Goal: Task Accomplishment & Management: Use online tool/utility

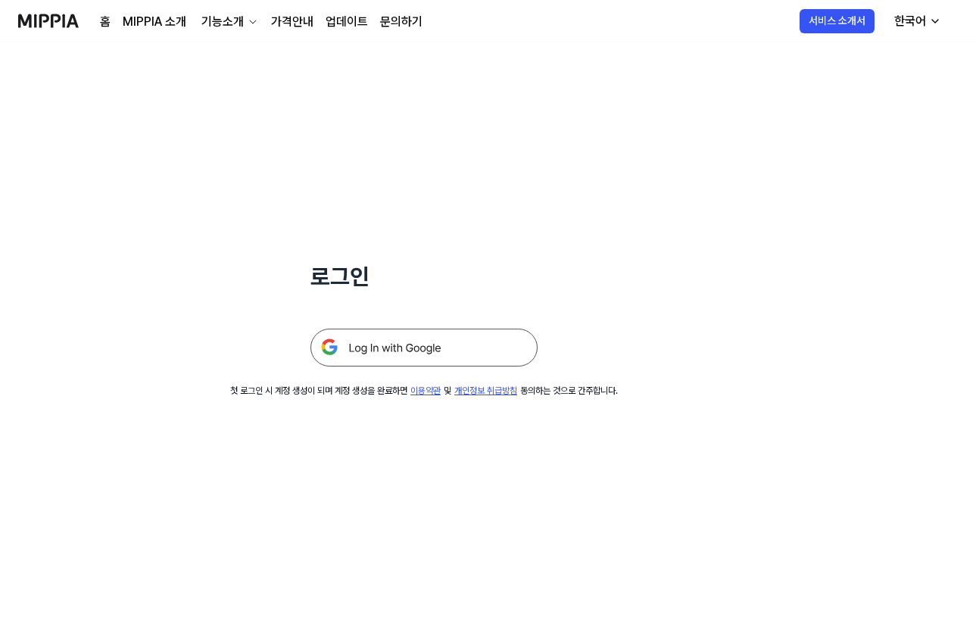
click at [431, 348] on img at bounding box center [423, 348] width 227 height 38
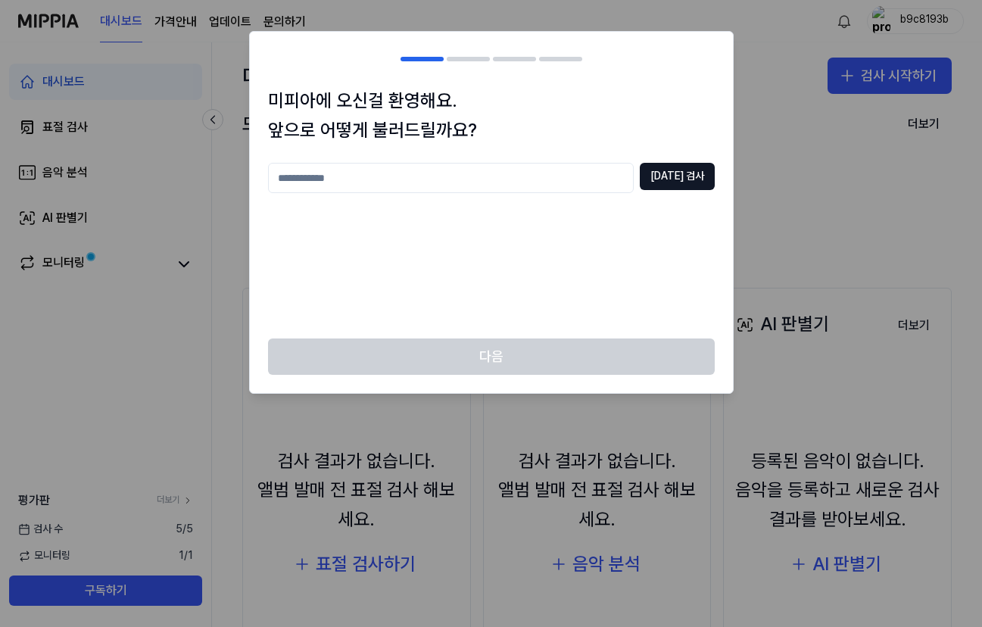
click at [397, 185] on input "text" at bounding box center [451, 178] width 366 height 30
type input "*"
type input "**"
click at [672, 179] on button "[DATE] 검사" at bounding box center [677, 176] width 75 height 27
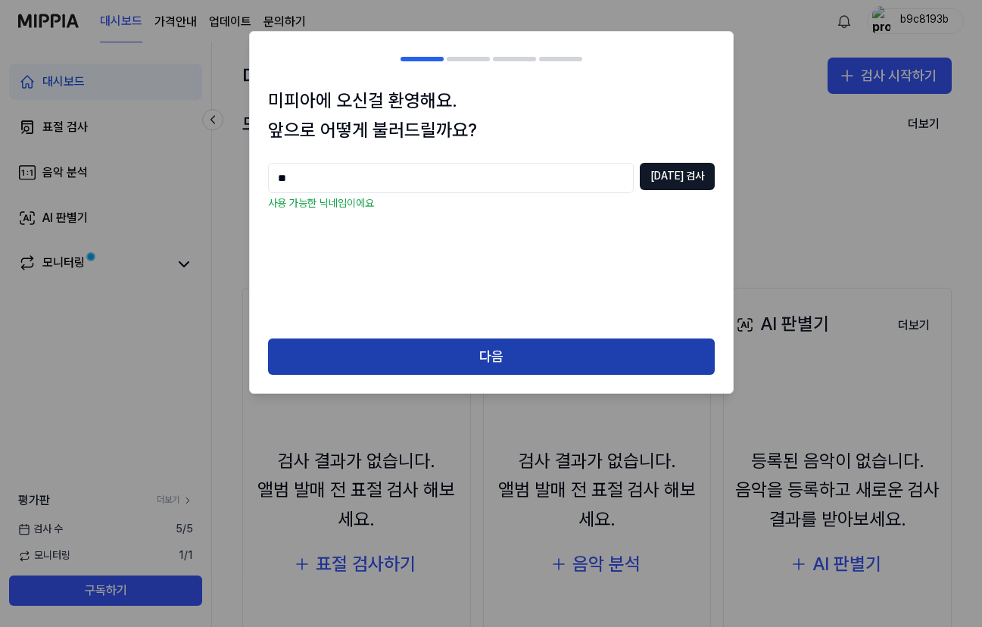
click at [490, 345] on button "다음" at bounding box center [491, 356] width 447 height 36
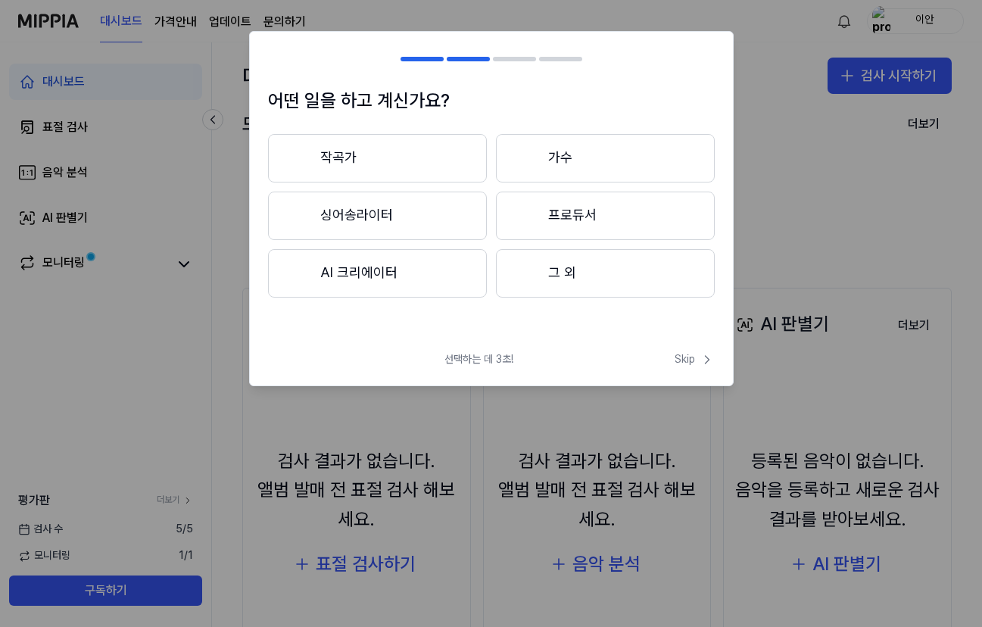
click at [432, 211] on button "싱어송라이터" at bounding box center [377, 216] width 219 height 48
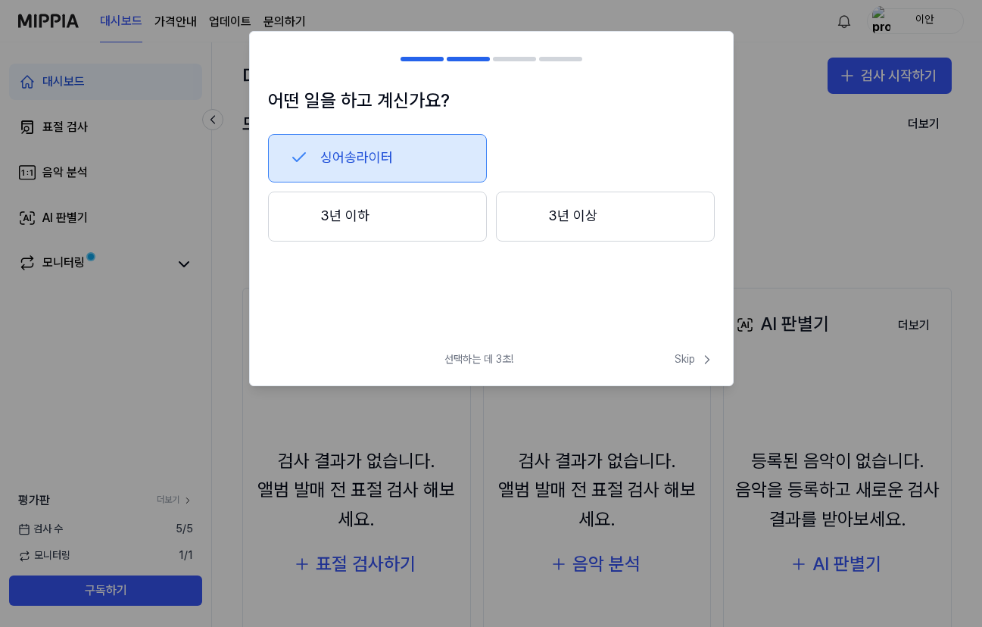
click at [553, 217] on button "3년 이상" at bounding box center [605, 217] width 219 height 50
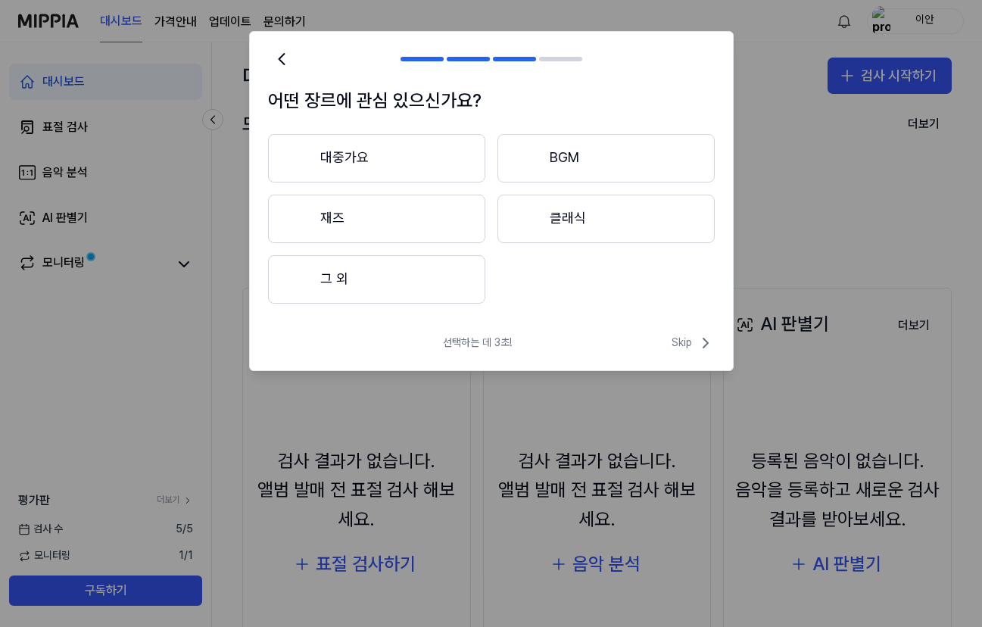
click at [419, 282] on button "그 외" at bounding box center [376, 279] width 217 height 48
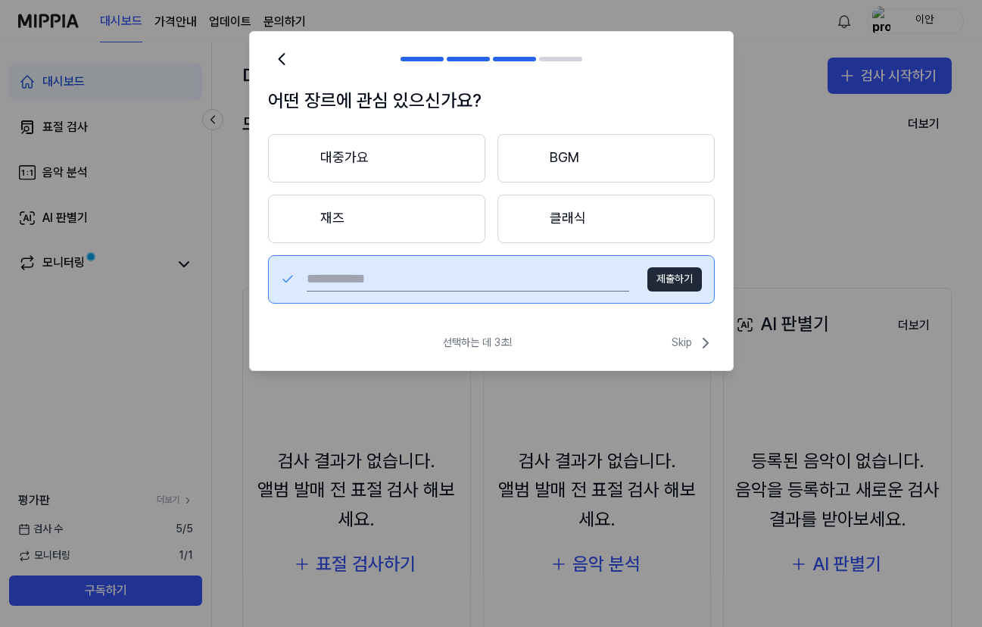
click at [476, 282] on input "text" at bounding box center [468, 279] width 322 height 24
type input "*"
type input "**"
click at [668, 279] on button "제출하기" at bounding box center [674, 279] width 55 height 24
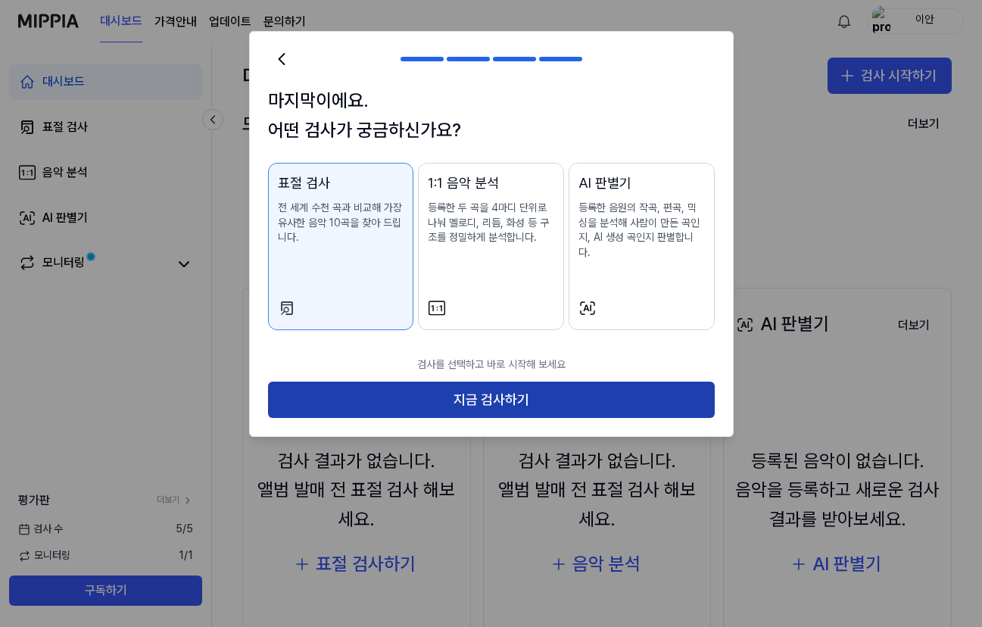
click at [584, 382] on button "지금 검사하기" at bounding box center [491, 400] width 447 height 36
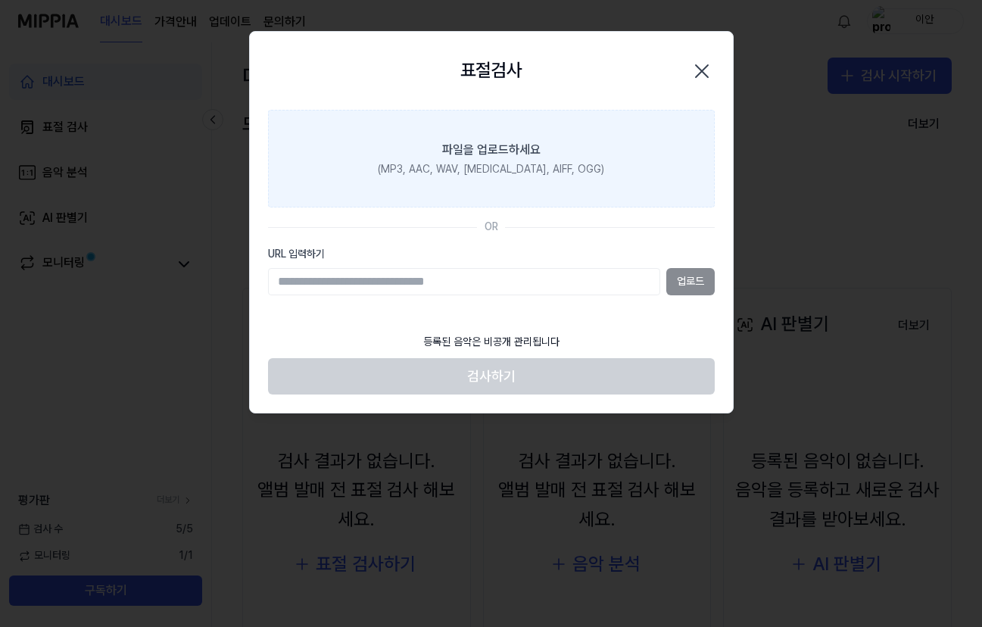
click at [492, 169] on div "(MP3, AAC, WAV, [MEDICAL_DATA], AIFF, OGG)" at bounding box center [491, 169] width 226 height 15
click at [0, 0] on input "파일을 업로드하세요 (MP3, AAC, WAV, [MEDICAL_DATA], AIFF, OGG)" at bounding box center [0, 0] width 0 height 0
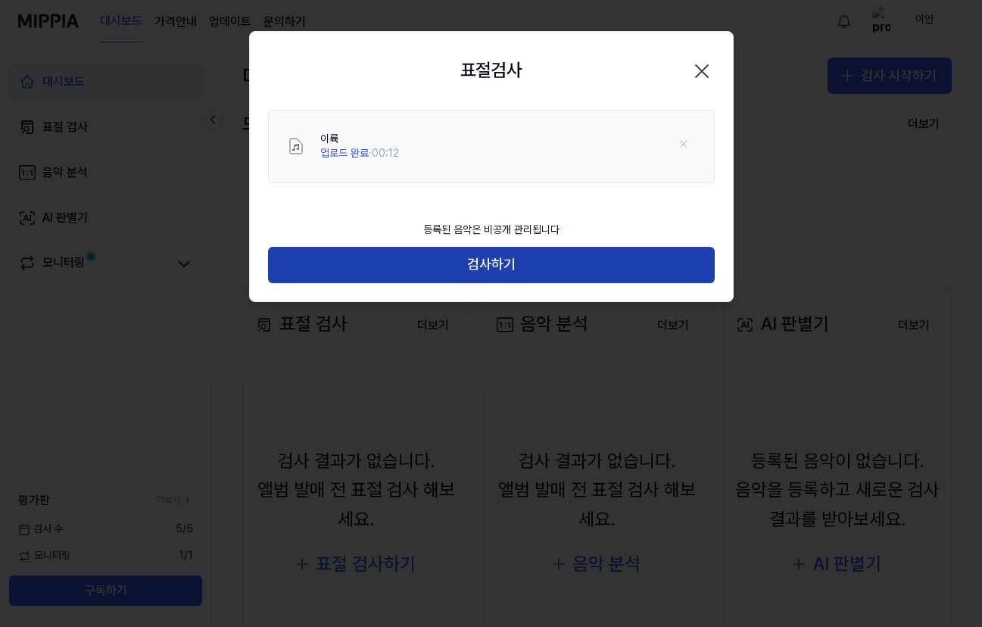
click at [512, 267] on button "검사하기" at bounding box center [491, 265] width 447 height 36
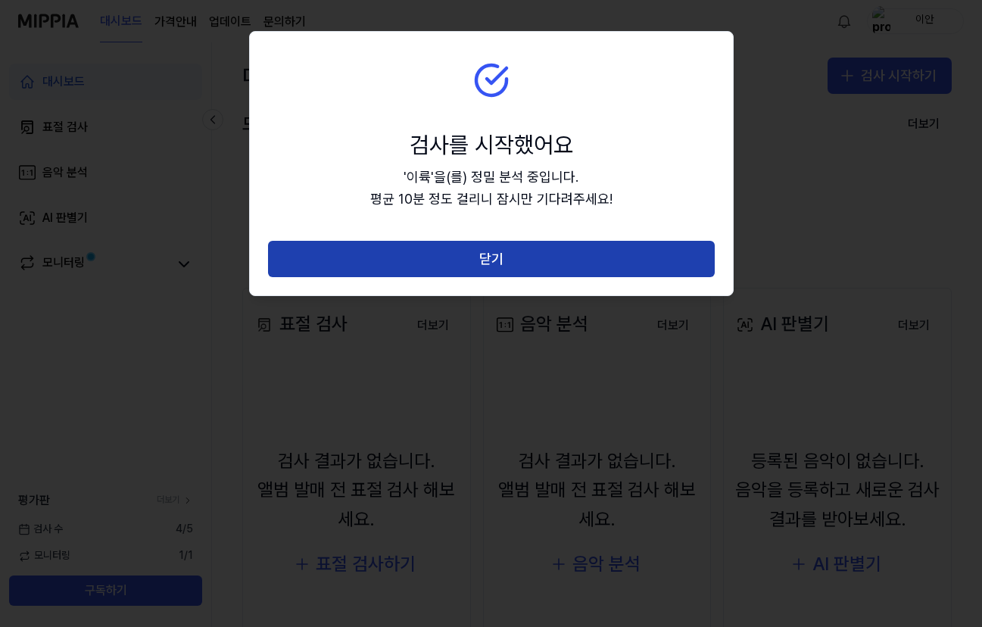
click at [495, 261] on button "닫기" at bounding box center [491, 259] width 447 height 36
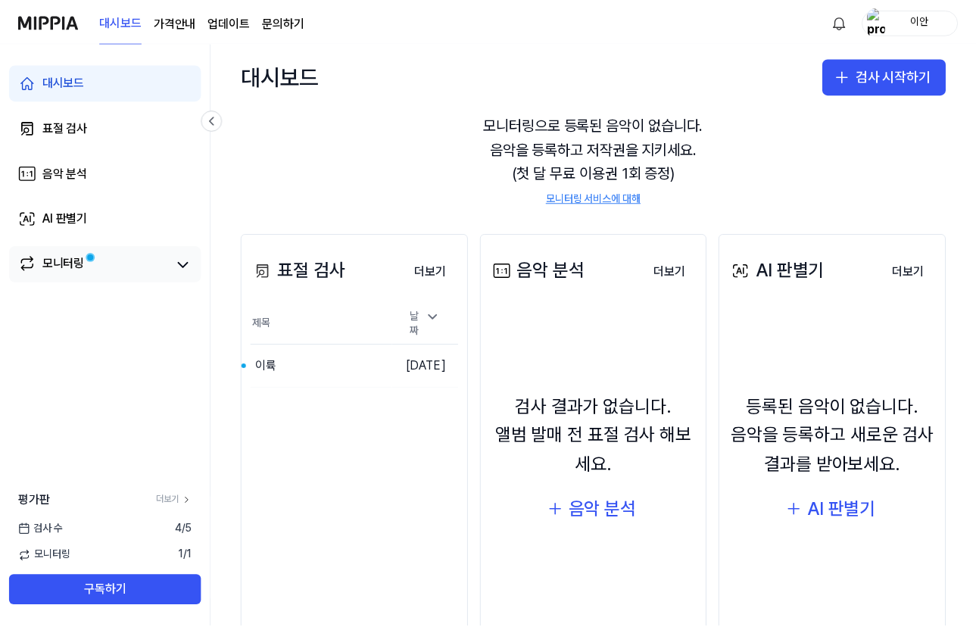
scroll to position [76, 0]
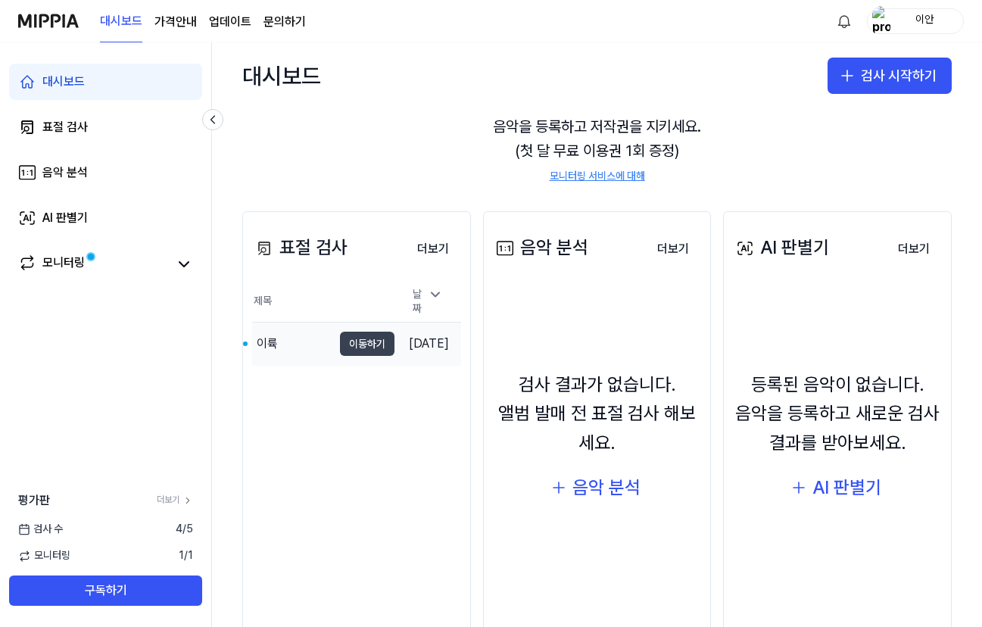
click at [343, 341] on button "이동하기" at bounding box center [367, 344] width 55 height 24
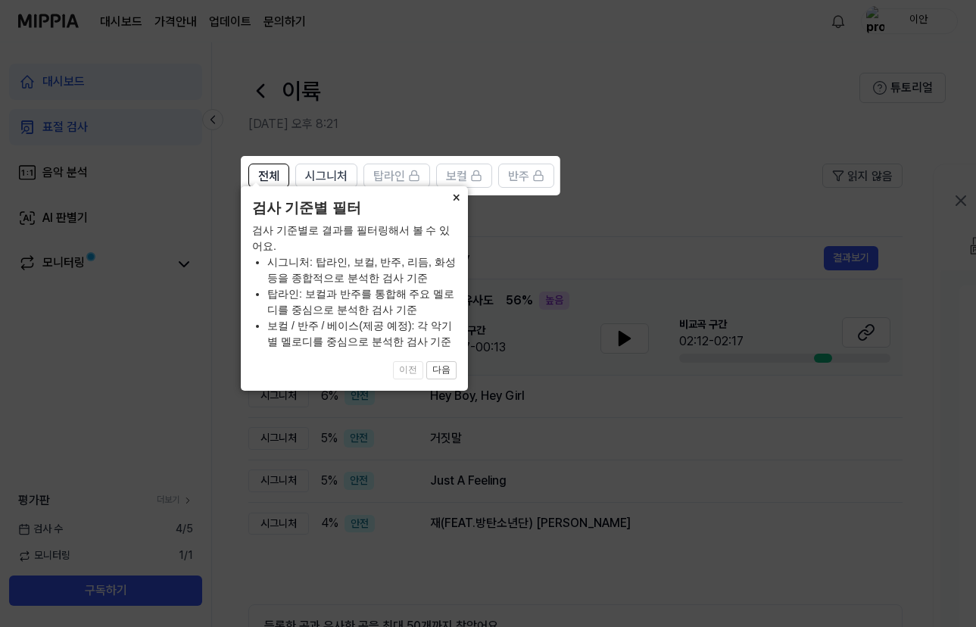
click at [453, 207] on button "×" at bounding box center [456, 196] width 24 height 21
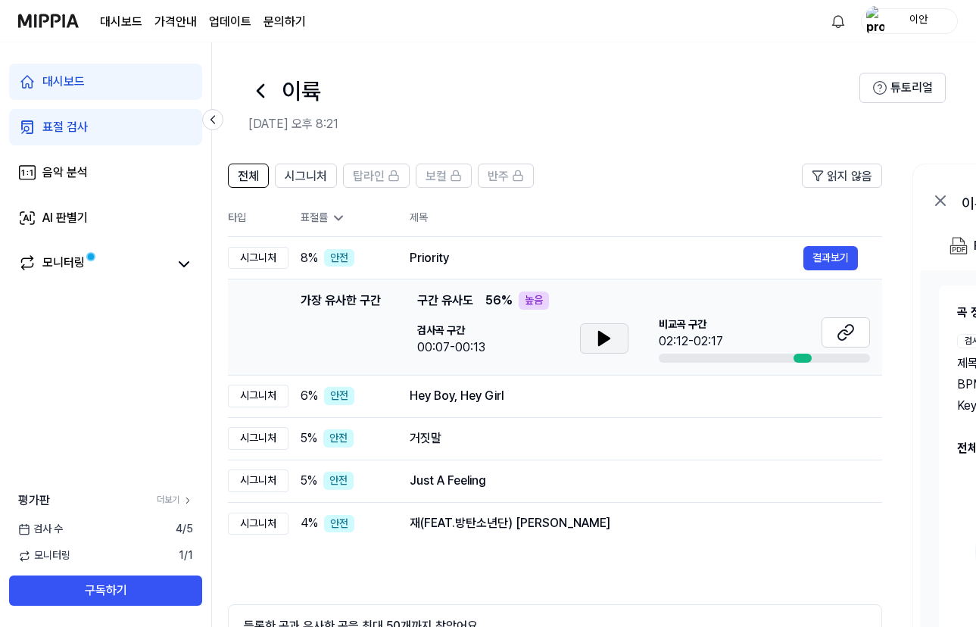
click at [603, 335] on icon at bounding box center [604, 339] width 11 height 14
click at [828, 257] on button "결과보기" at bounding box center [830, 258] width 55 height 24
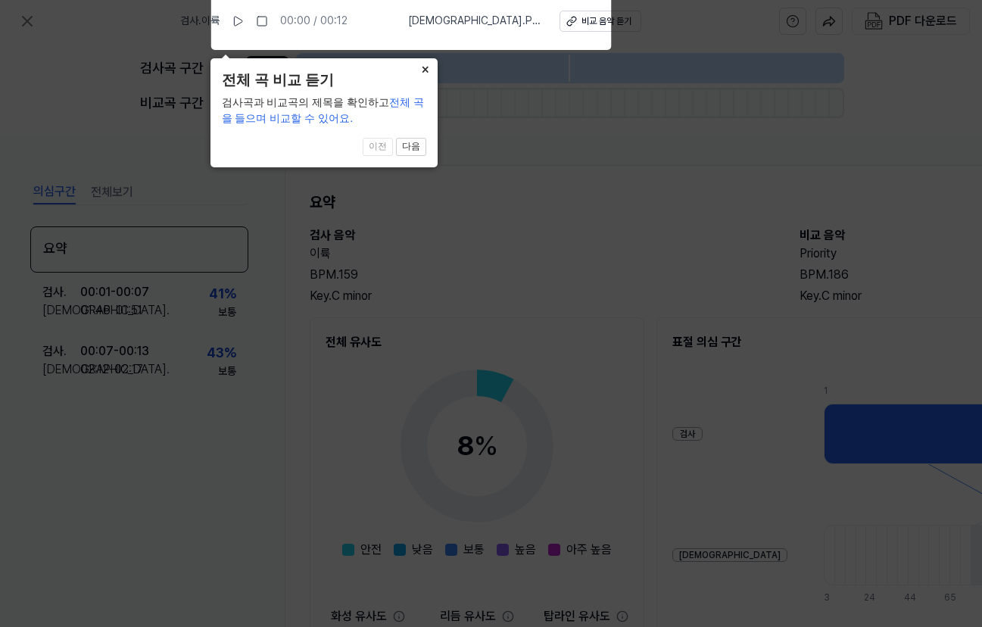
click at [422, 68] on button "×" at bounding box center [425, 68] width 24 height 21
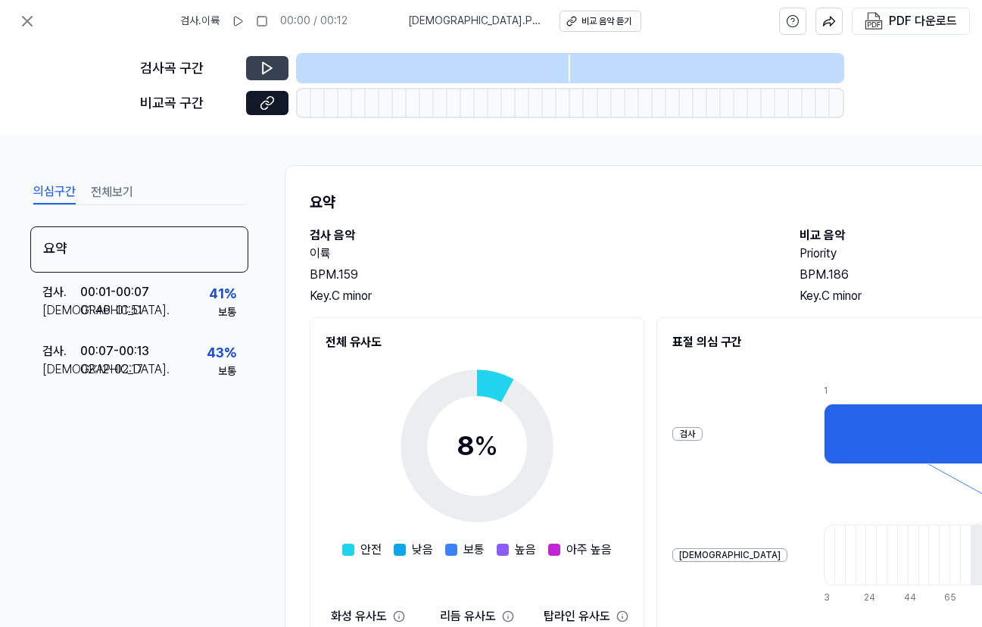
click at [274, 66] on icon at bounding box center [267, 68] width 15 height 15
click at [259, 59] on button at bounding box center [267, 68] width 42 height 24
click at [270, 74] on icon at bounding box center [267, 68] width 15 height 15
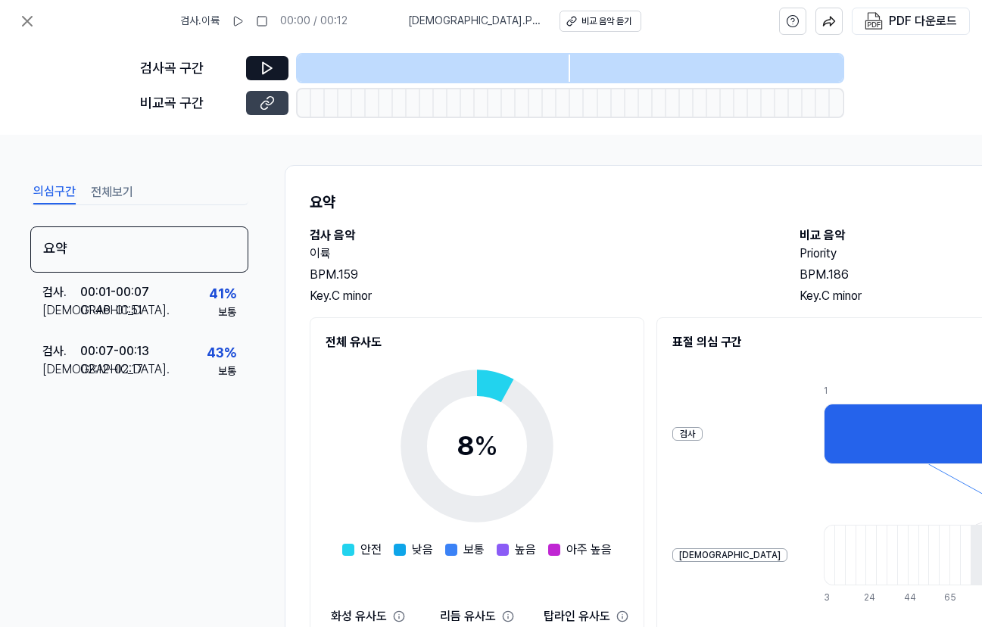
click at [269, 106] on icon at bounding box center [267, 102] width 15 height 15
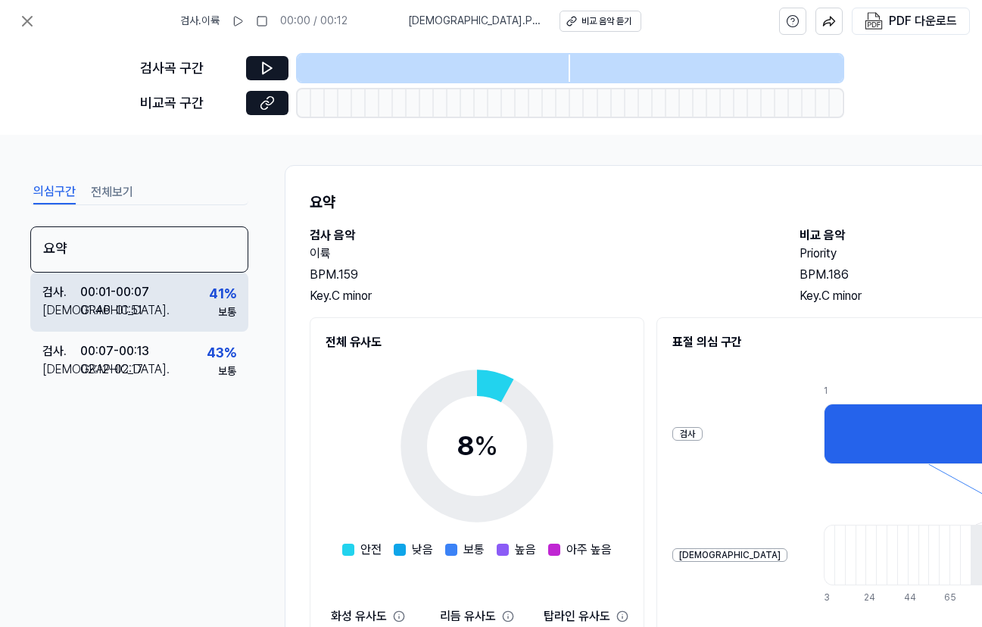
click at [176, 313] on div "검사 . 00:01 - 00:07 비교 . 01:46 - 01:51 41 % 보통" at bounding box center [139, 302] width 218 height 59
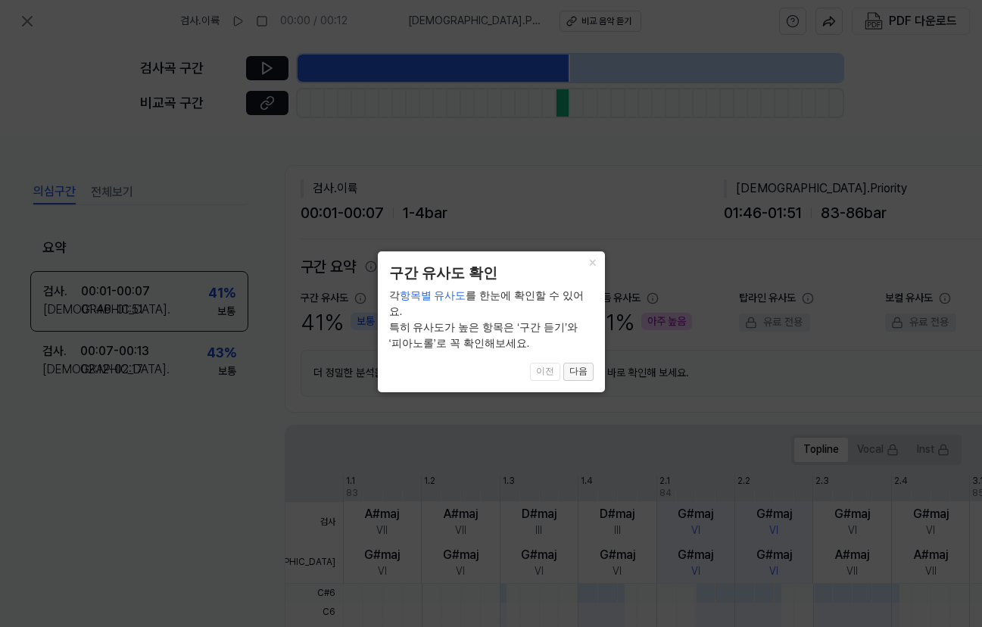
click at [578, 363] on button "다음" at bounding box center [578, 372] width 30 height 18
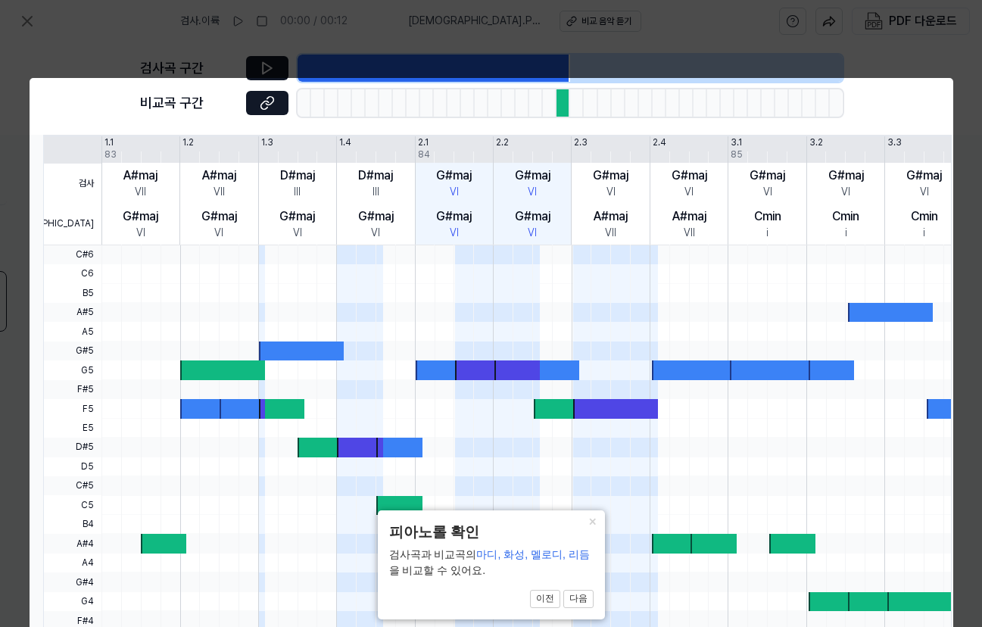
drag, startPoint x: 198, startPoint y: 405, endPoint x: 221, endPoint y: 406, distance: 22.7
click at [198, 405] on div at bounding box center [202, 408] width 45 height 19
drag, startPoint x: 238, startPoint y: 407, endPoint x: 248, endPoint y: 408, distance: 10.7
click at [240, 407] on div at bounding box center [242, 408] width 45 height 19
click at [591, 597] on button "다음" at bounding box center [578, 599] width 30 height 18
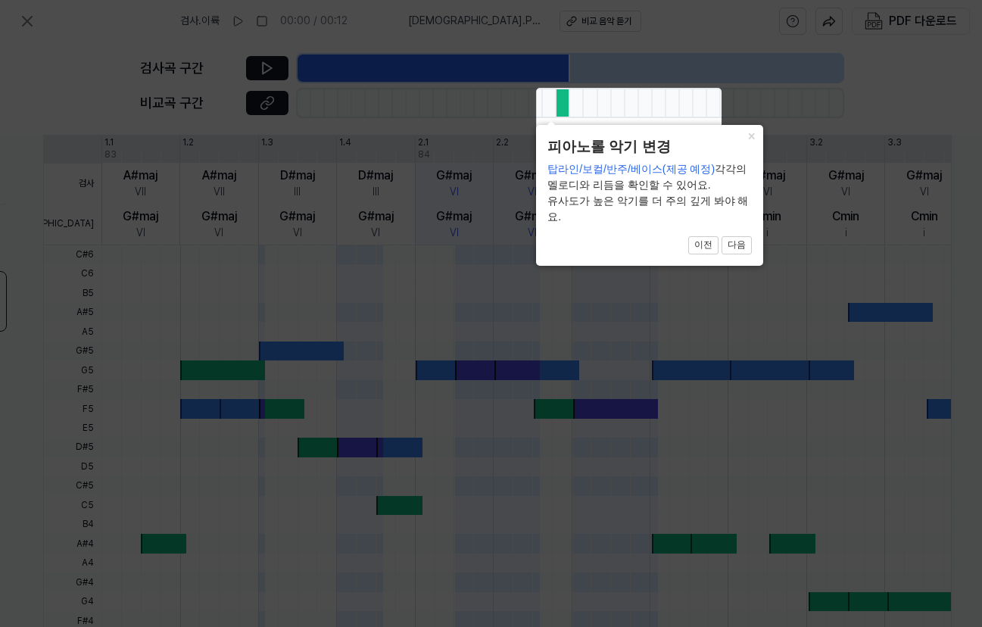
click at [751, 146] on button "×" at bounding box center [751, 135] width 24 height 21
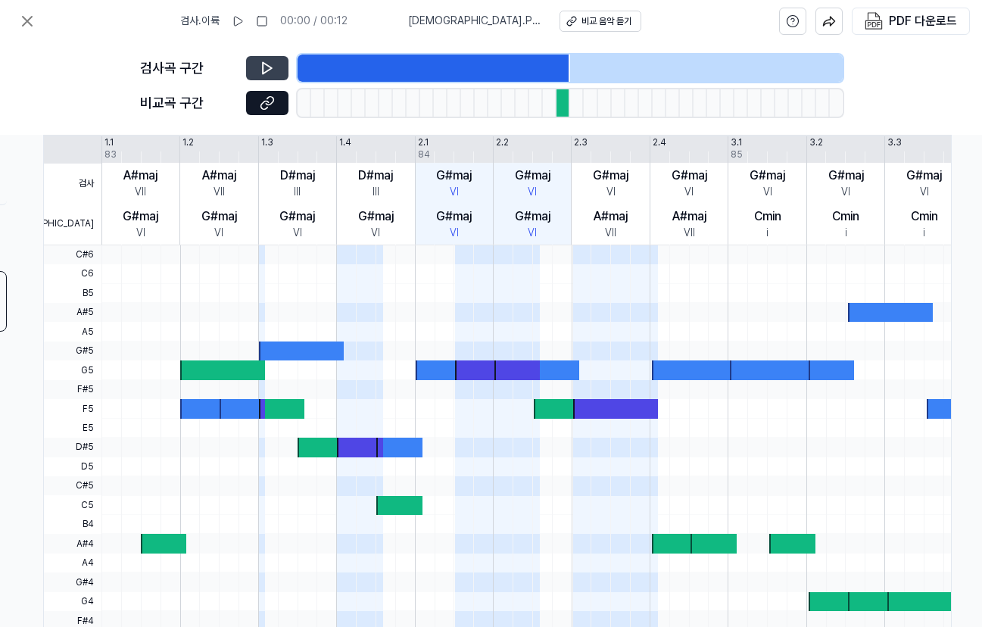
click at [270, 68] on icon at bounding box center [267, 68] width 15 height 15
click at [270, 68] on icon at bounding box center [269, 68] width 2 height 10
click at [271, 108] on icon at bounding box center [267, 102] width 15 height 15
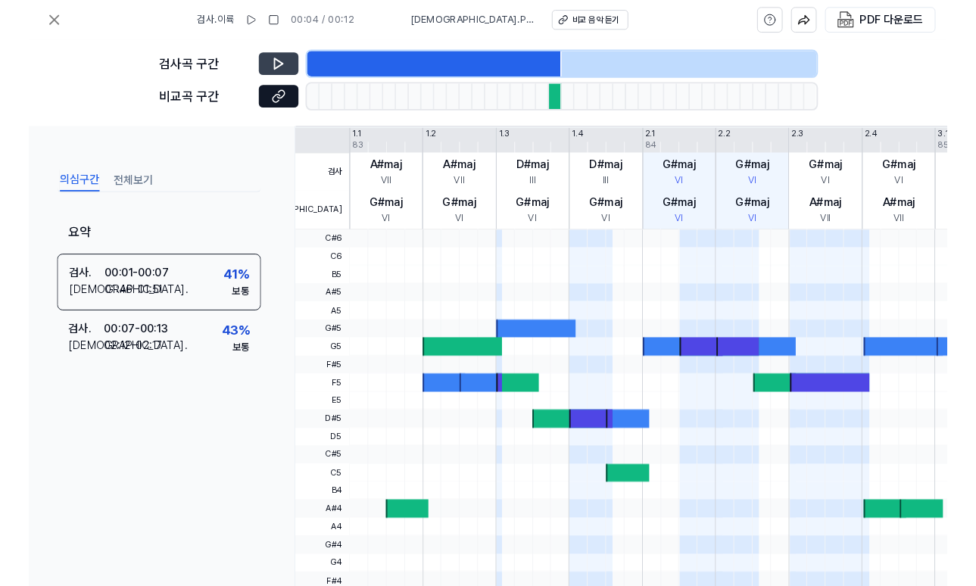
scroll to position [338, 0]
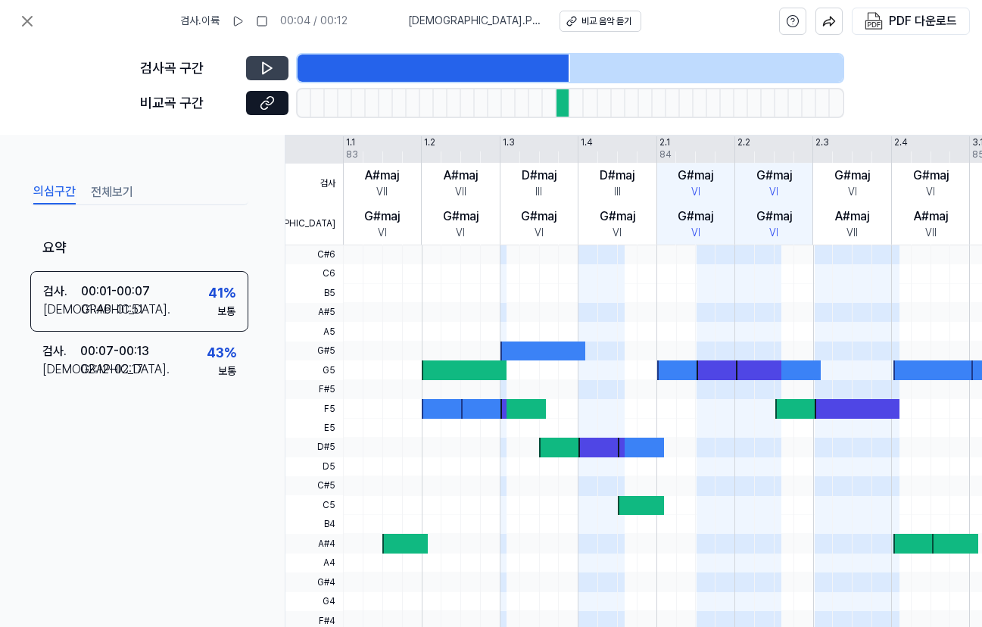
click at [9, 21] on div "검사 . 이륙 00:04 / 00:12 비교 . Priority 비교 음악 듣기 PDF 다운로드" at bounding box center [491, 21] width 982 height 42
click at [15, 21] on button at bounding box center [27, 21] width 30 height 30
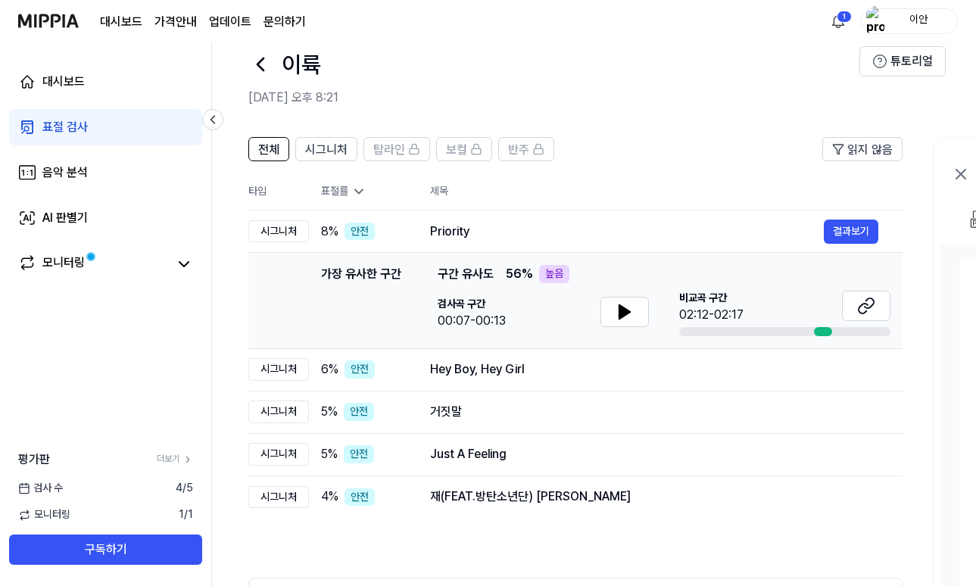
scroll to position [30, 0]
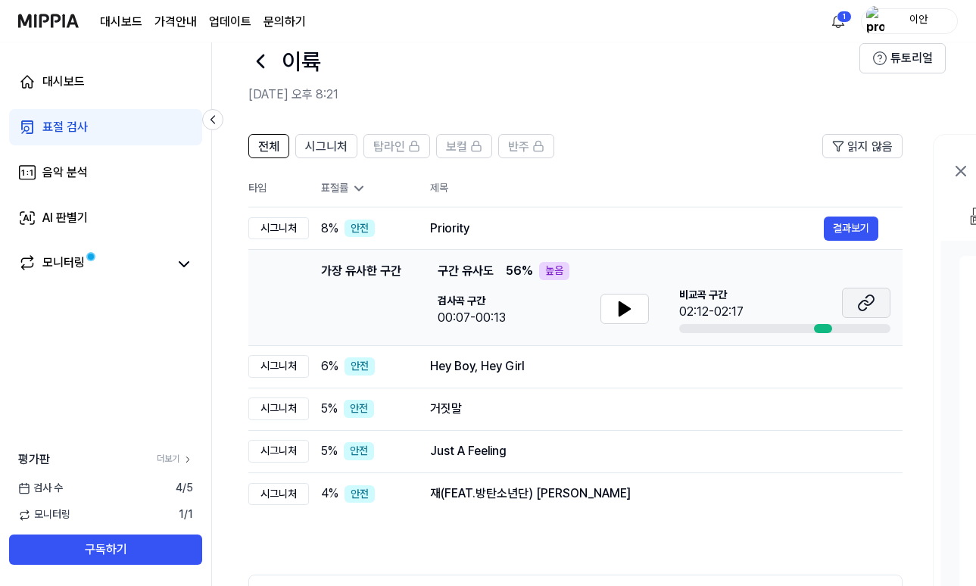
click at [863, 305] on icon at bounding box center [866, 303] width 18 height 18
